Goal: Information Seeking & Learning: Learn about a topic

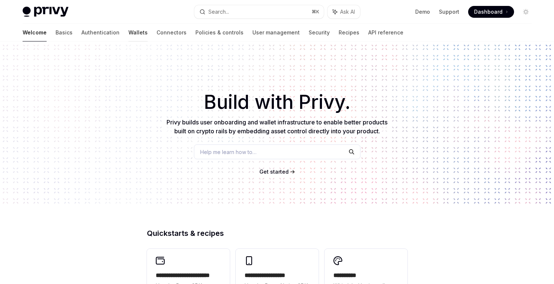
click at [128, 32] on link "Wallets" at bounding box center [137, 33] width 19 height 18
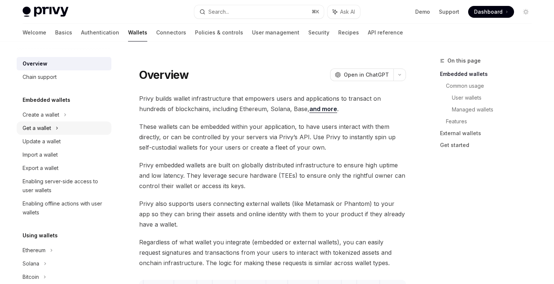
click at [55, 132] on icon at bounding box center [56, 128] width 3 height 9
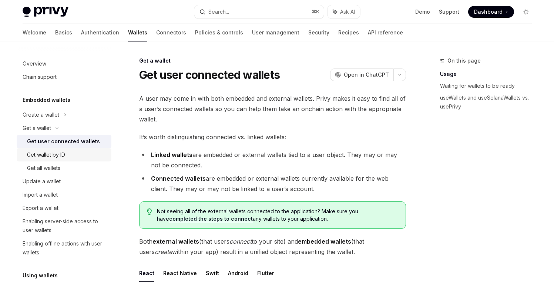
click at [55, 152] on div "Get wallet by ID" at bounding box center [46, 154] width 38 height 9
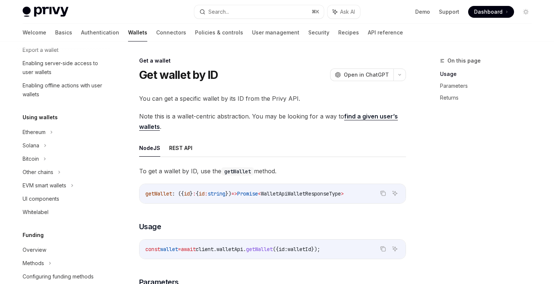
scroll to position [164, 0]
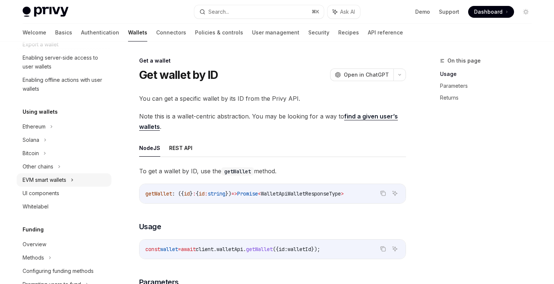
click at [58, 177] on div "EVM smart wallets" at bounding box center [45, 179] width 44 height 9
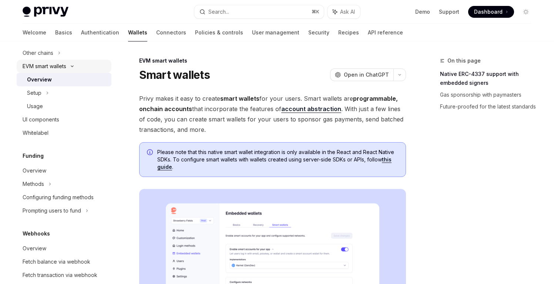
scroll to position [279, 0]
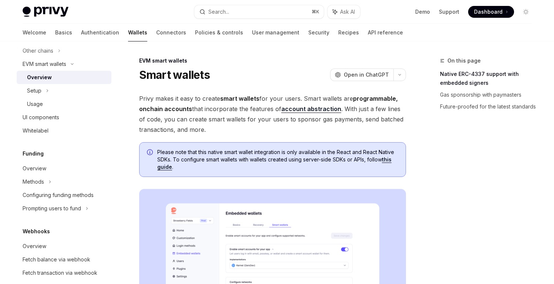
click at [43, 14] on img at bounding box center [46, 12] width 46 height 10
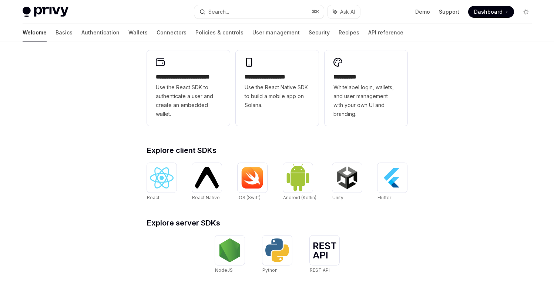
scroll to position [301, 0]
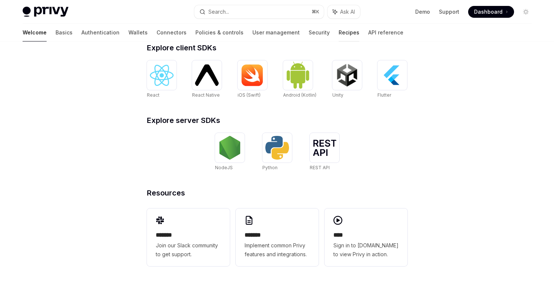
click at [338, 32] on link "Recipes" at bounding box center [348, 33] width 21 height 18
type textarea "*"
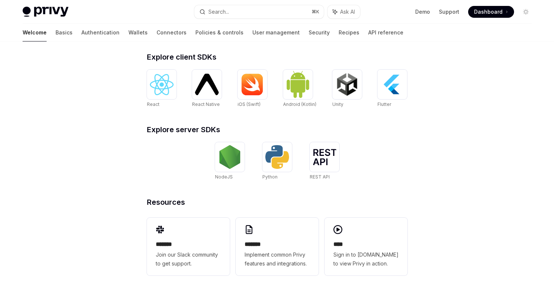
scroll to position [301, 0]
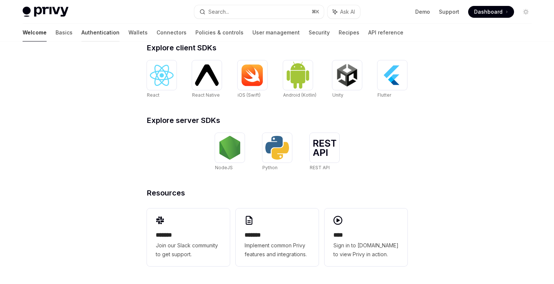
click at [81, 35] on link "Authentication" at bounding box center [100, 33] width 38 height 18
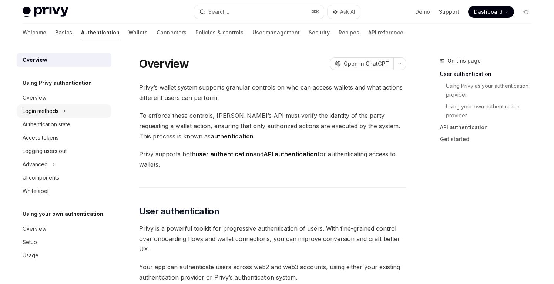
click at [75, 114] on div "Login methods" at bounding box center [64, 110] width 95 height 13
type textarea "*"
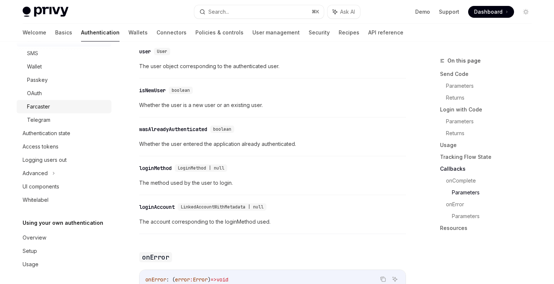
scroll to position [86, 0]
